Goal: Task Accomplishment & Management: Manage account settings

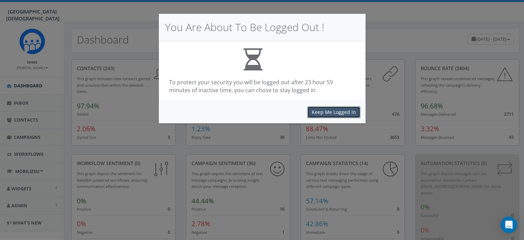
click at [317, 111] on button "Keep Me Logged In" at bounding box center [334, 112] width 53 height 12
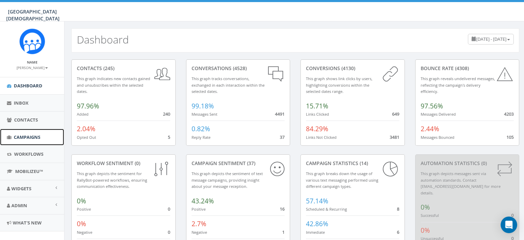
drag, startPoint x: 0, startPoint y: 0, endPoint x: 28, endPoint y: 138, distance: 140.4
click at [28, 138] on span "Campaigns" at bounding box center [27, 137] width 27 height 6
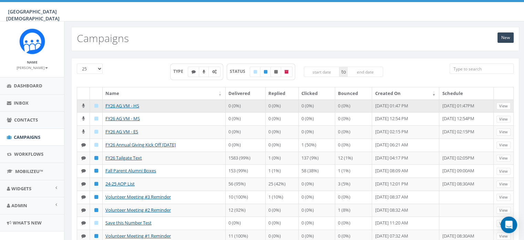
scroll to position [2, 0]
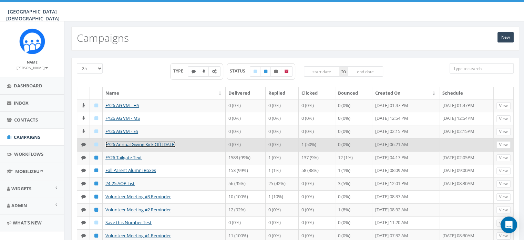
click at [137, 142] on link "FY26 Annual Giving Kick Off [DATE]" at bounding box center [141, 144] width 70 height 6
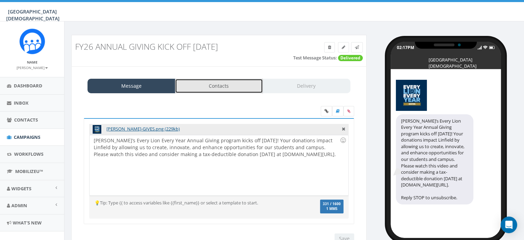
click at [214, 88] on link "Contacts" at bounding box center [219, 86] width 88 height 14
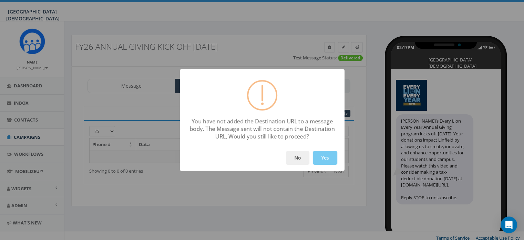
click at [318, 155] on button "Yes" at bounding box center [325, 158] width 24 height 14
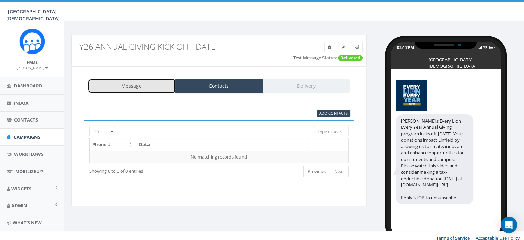
click at [148, 89] on link "Message" at bounding box center [132, 86] width 88 height 14
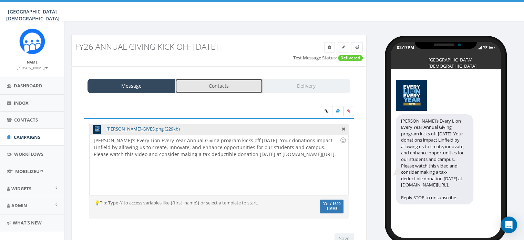
click at [233, 88] on link "Contacts" at bounding box center [219, 86] width 88 height 14
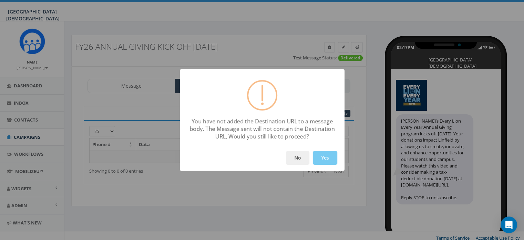
click at [320, 153] on button "Yes" at bounding box center [325, 158] width 24 height 14
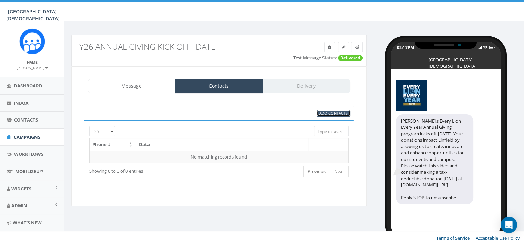
click at [325, 113] on span "Add Contacts" at bounding box center [334, 112] width 28 height 5
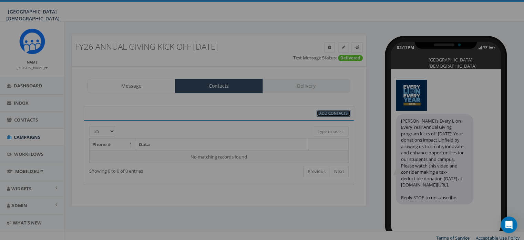
select select
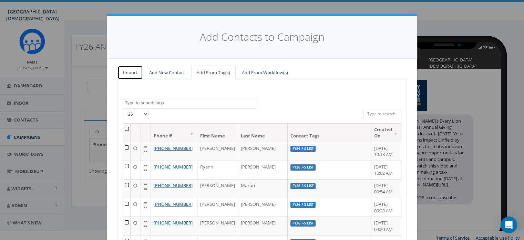
click at [132, 73] on link "Import" at bounding box center [131, 73] width 26 height 14
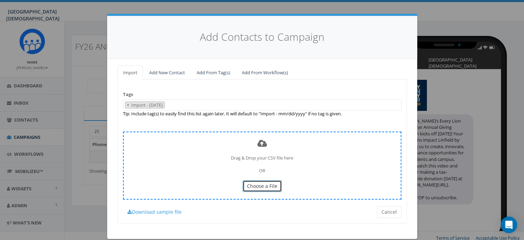
click at [256, 186] on span "Choose a File" at bounding box center [262, 185] width 30 height 7
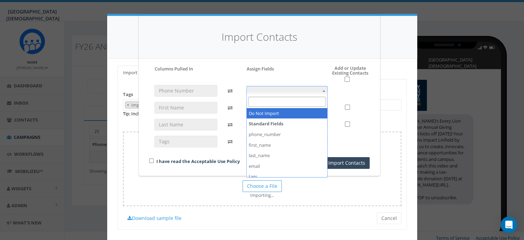
click at [286, 88] on span at bounding box center [288, 91] width 82 height 10
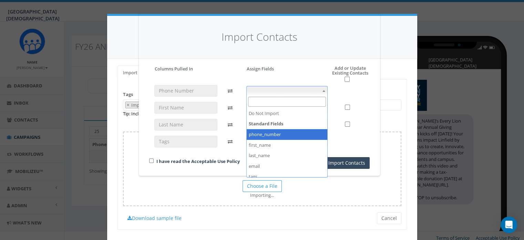
select select "phone_number"
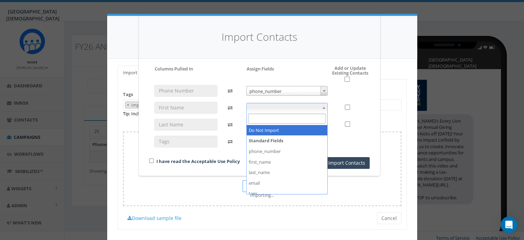
click at [273, 106] on span at bounding box center [288, 108] width 82 height 10
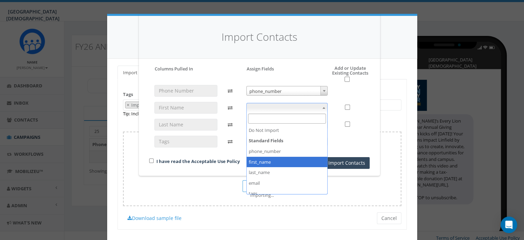
select select "first_name"
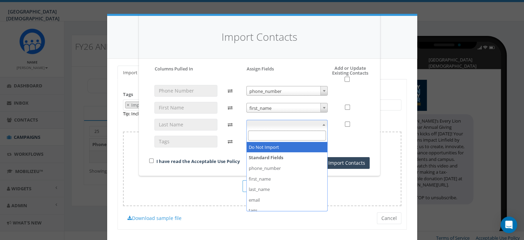
click at [270, 124] on span at bounding box center [288, 125] width 82 height 10
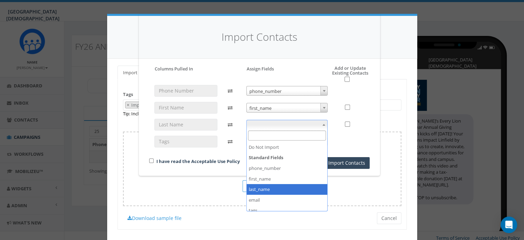
select select "last_name"
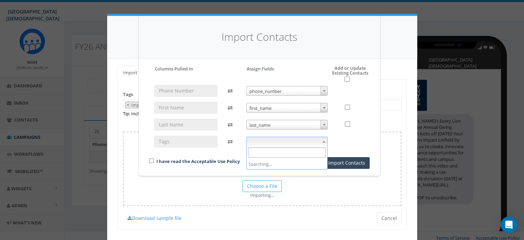
click at [284, 142] on span at bounding box center [288, 142] width 82 height 10
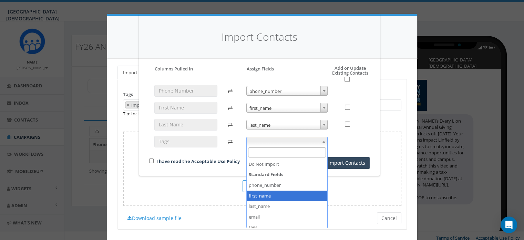
scroll to position [26, 0]
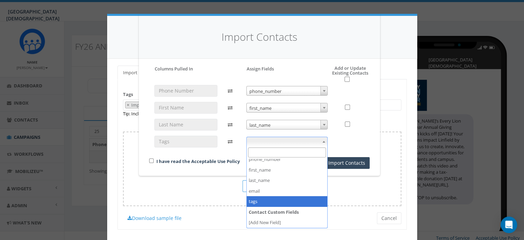
select select "tags"
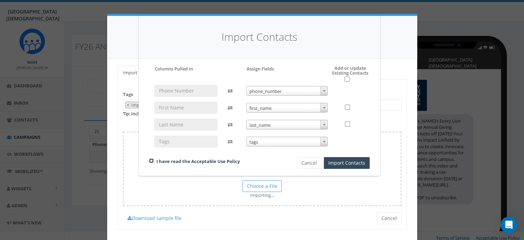
click at [151, 161] on input "checkbox" at bounding box center [151, 160] width 4 height 4
checkbox input "true"
click at [312, 161] on button "Cancel" at bounding box center [309, 163] width 24 height 12
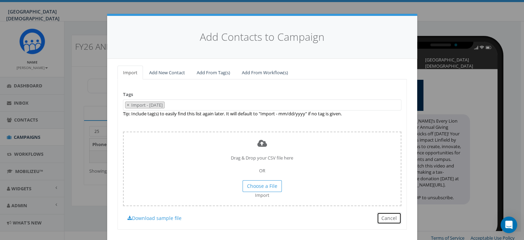
click at [386, 214] on button "Cancel" at bounding box center [389, 218] width 24 height 12
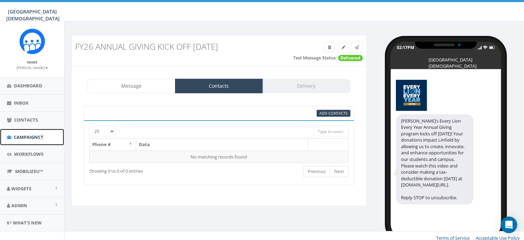
click at [26, 139] on span "Campaigns" at bounding box center [27, 137] width 27 height 6
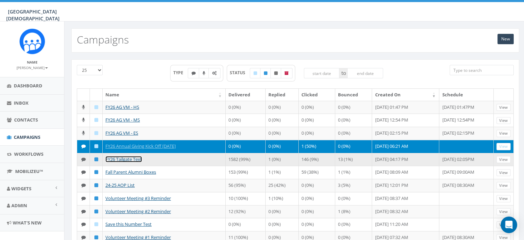
click at [130, 158] on link "FY26 Tailgate Text" at bounding box center [124, 159] width 37 height 6
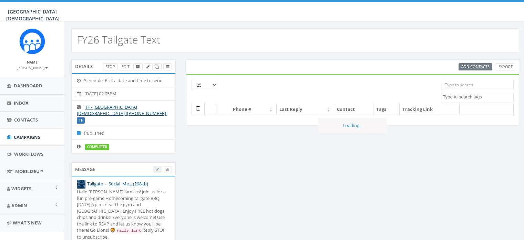
select select
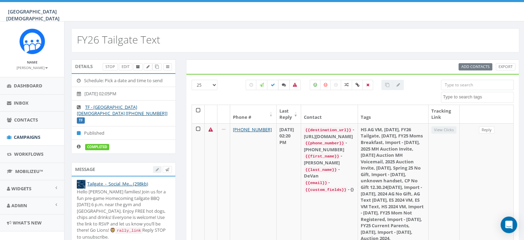
click at [280, 86] on label at bounding box center [284, 85] width 12 height 10
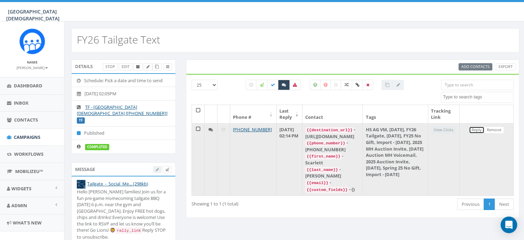
click at [479, 129] on link "Reply" at bounding box center [477, 129] width 16 height 7
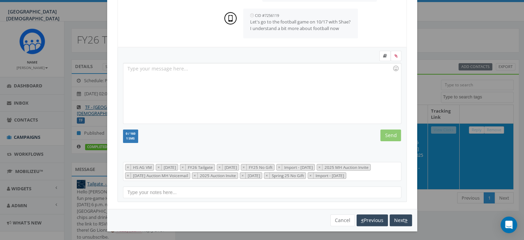
scroll to position [19, 0]
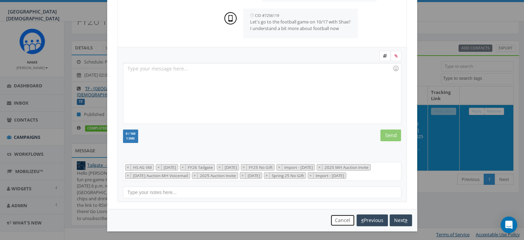
click at [344, 219] on button "Cancel" at bounding box center [343, 220] width 24 height 12
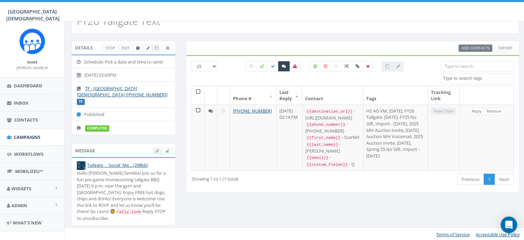
click at [283, 66] on icon at bounding box center [284, 66] width 4 height 4
checkbox input "false"
